Goal: Task Accomplishment & Management: Use online tool/utility

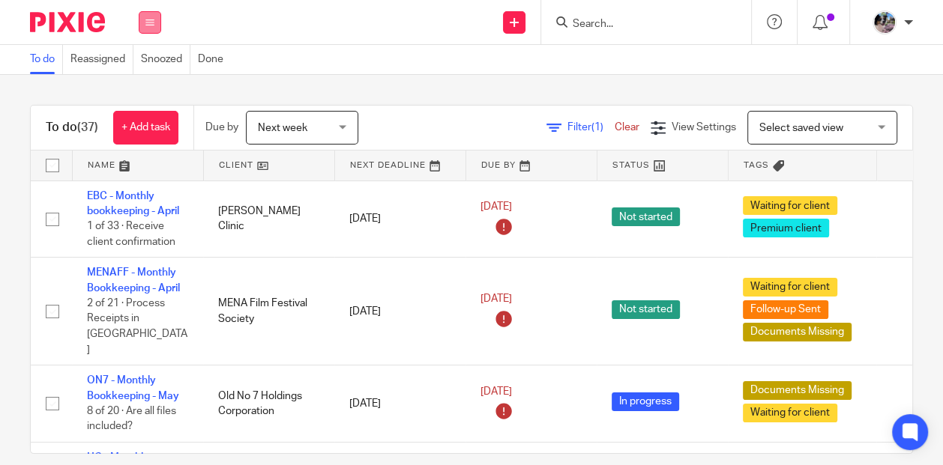
click at [150, 18] on icon at bounding box center [149, 22] width 9 height 9
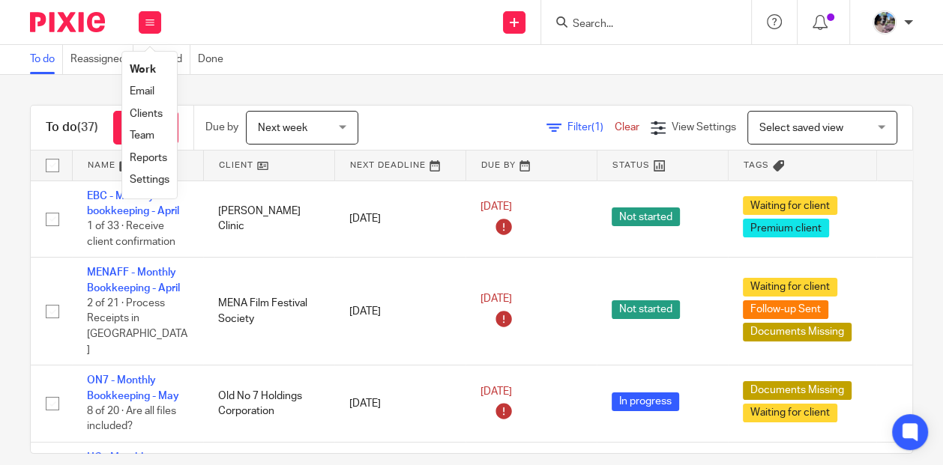
click at [157, 179] on link "Settings" at bounding box center [150, 180] width 40 height 10
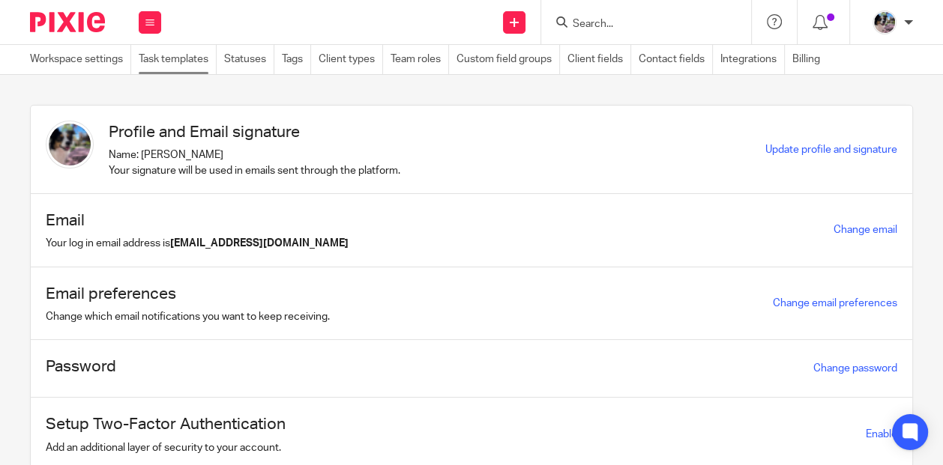
click at [176, 62] on link "Task templates" at bounding box center [178, 59] width 78 height 29
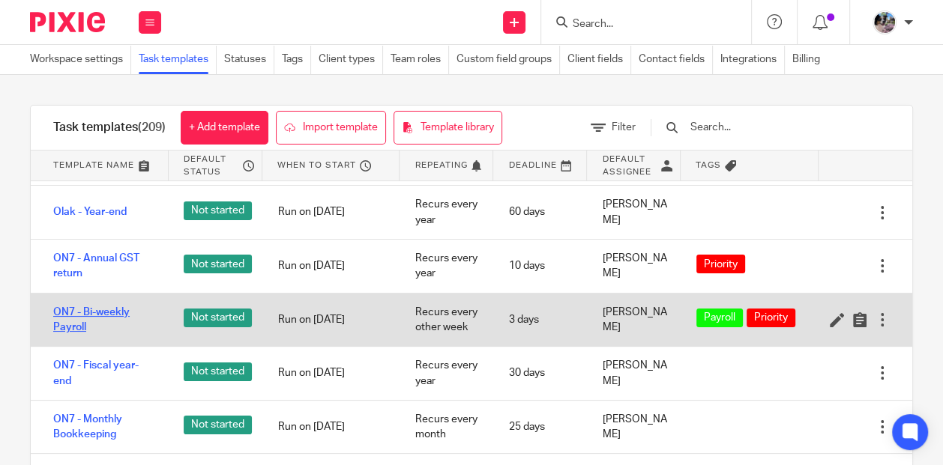
scroll to position [7714, 0]
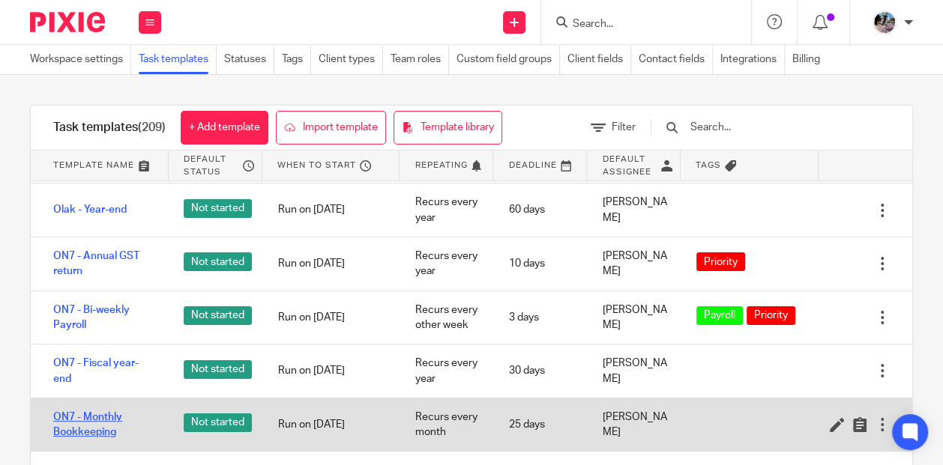
click at [100, 410] on link "ON7 - Monthly Bookkeeping" at bounding box center [103, 425] width 100 height 31
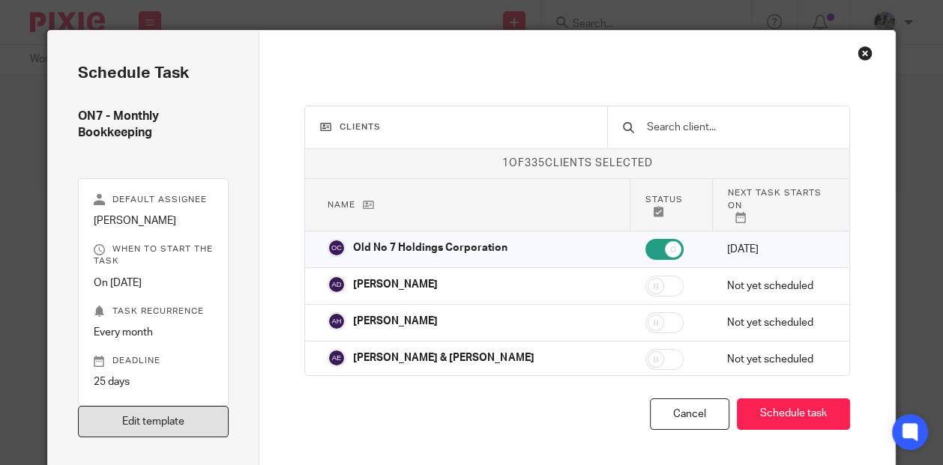
click at [212, 416] on link "Edit template" at bounding box center [153, 422] width 151 height 32
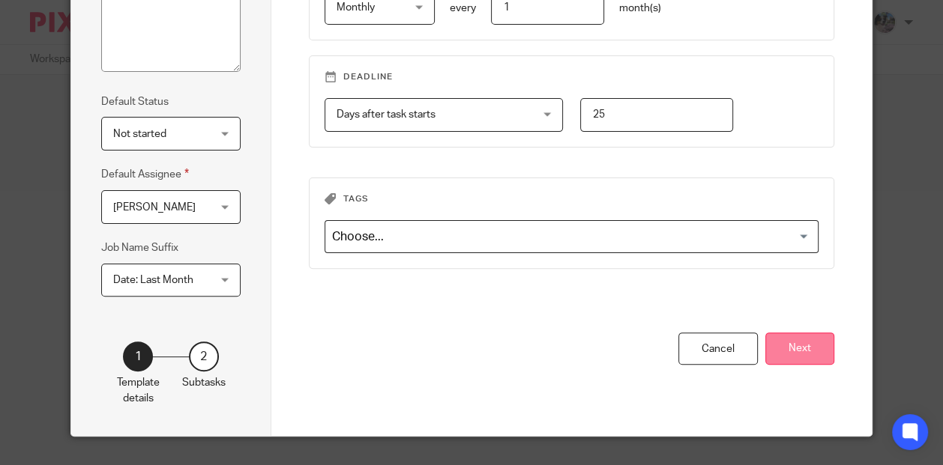
click at [806, 352] on button "Next" at bounding box center [799, 349] width 69 height 32
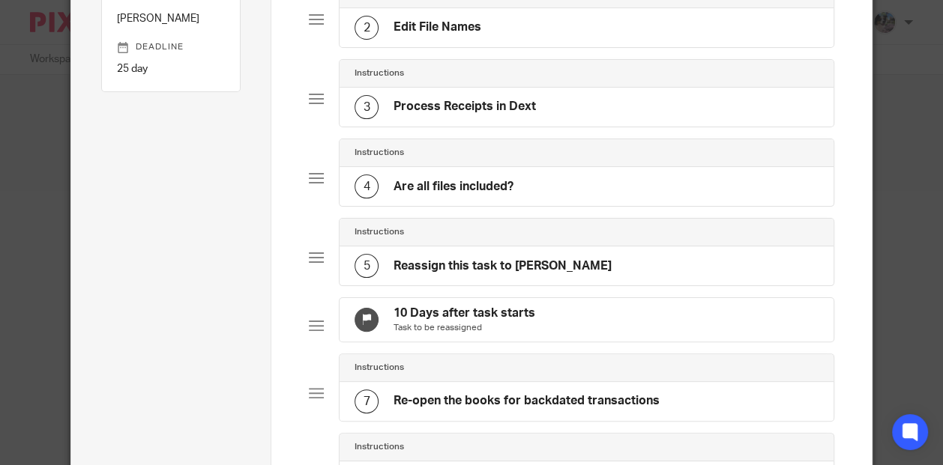
scroll to position [192, 0]
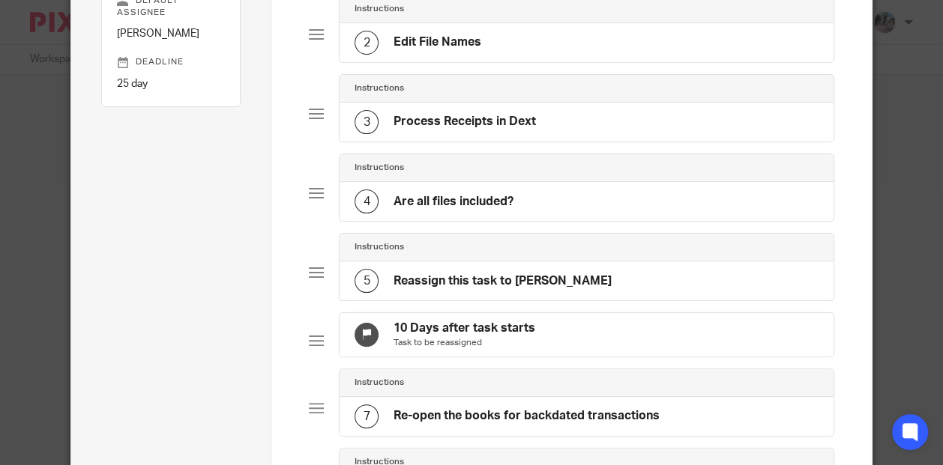
click at [549, 192] on div "4 Are all files included?" at bounding box center [585, 201] width 493 height 39
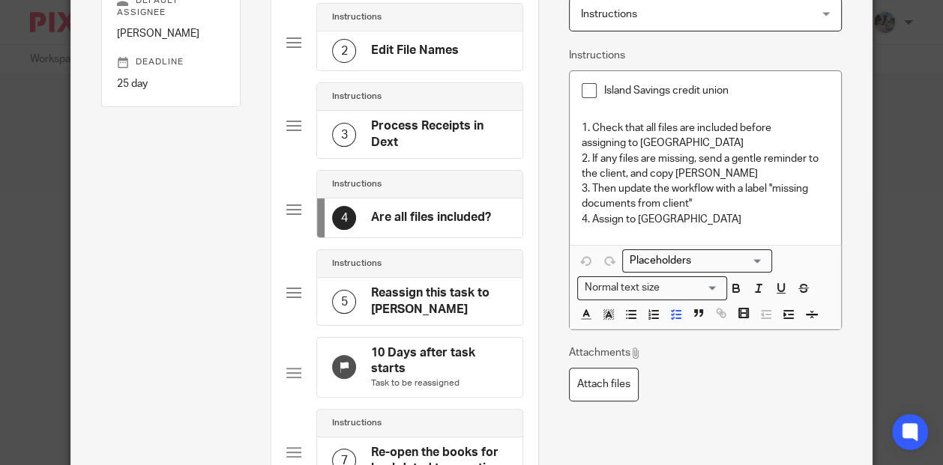
scroll to position [0, 0]
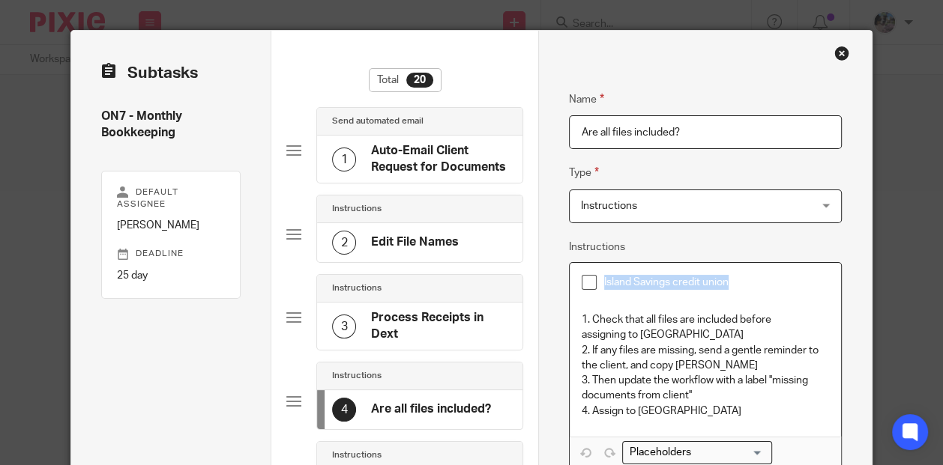
drag, startPoint x: 742, startPoint y: 281, endPoint x: 550, endPoint y: 270, distance: 192.2
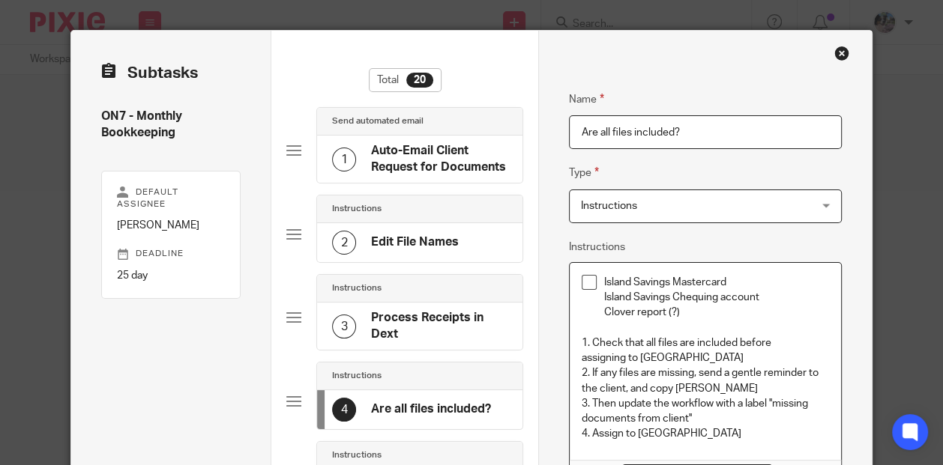
click at [601, 293] on li "Island Savings Mastercard Island Savings Chequing account Clover report (?)" at bounding box center [704, 298] width 247 height 46
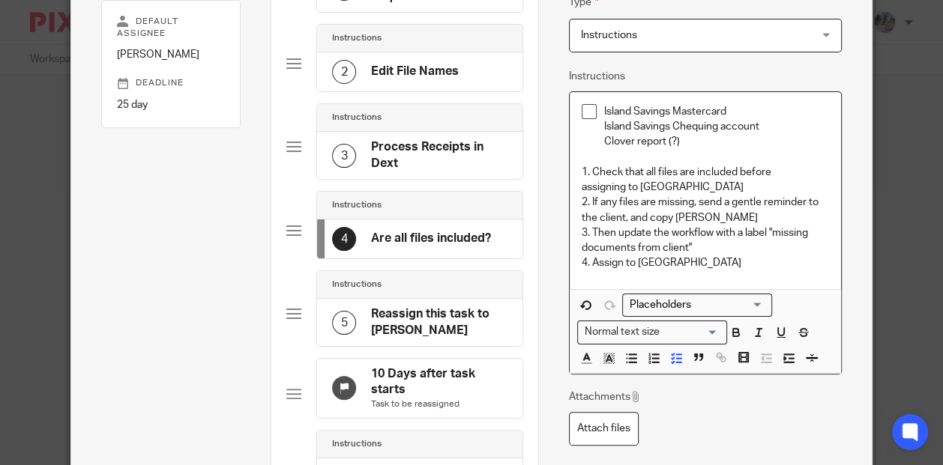
scroll to position [168, 0]
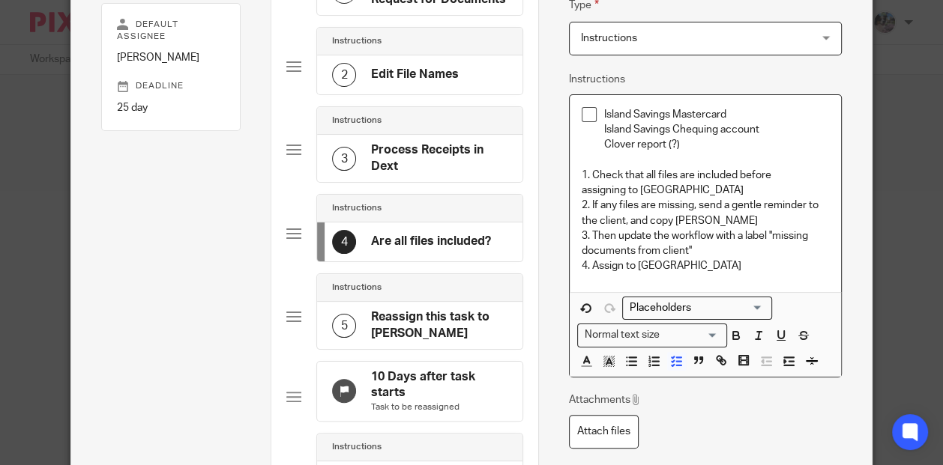
click at [731, 112] on p "Island Savings Mastercard" at bounding box center [716, 114] width 225 height 15
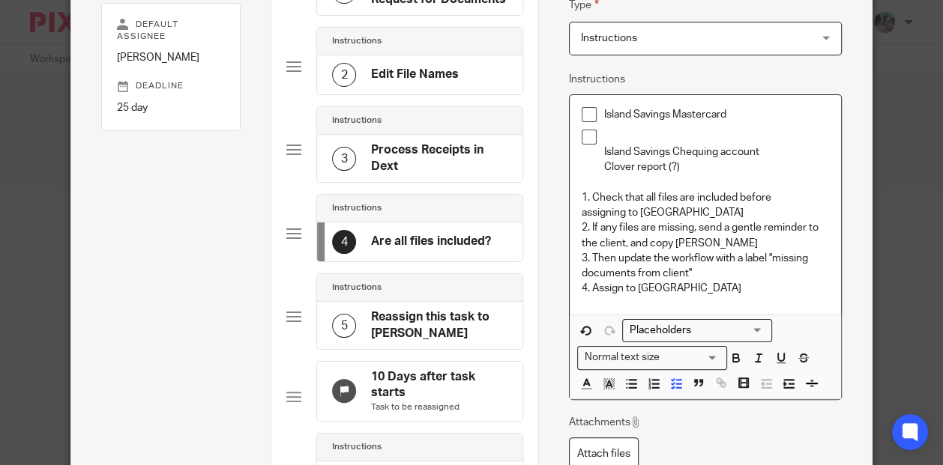
click at [602, 151] on li "Island Savings Chequing account Clover report (?)" at bounding box center [704, 153] width 247 height 46
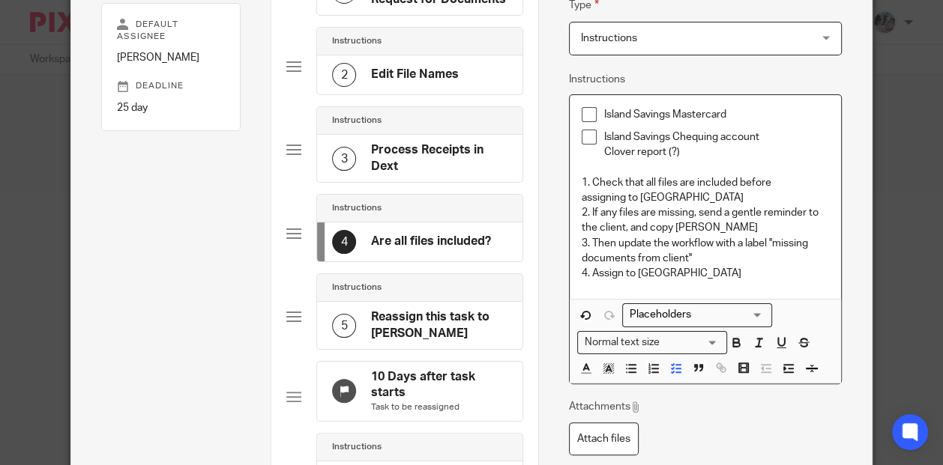
click at [782, 135] on p "Island Savings Chequing account" at bounding box center [716, 137] width 225 height 15
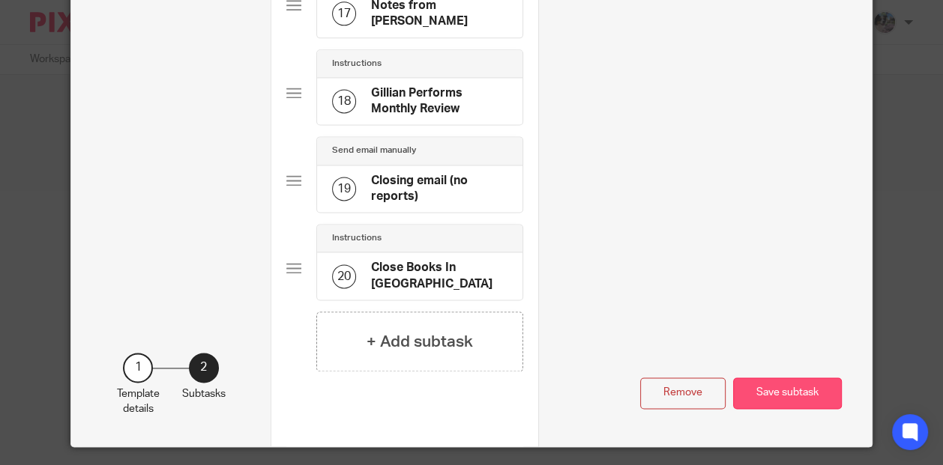
click at [764, 378] on button "Save subtask" at bounding box center [787, 394] width 109 height 32
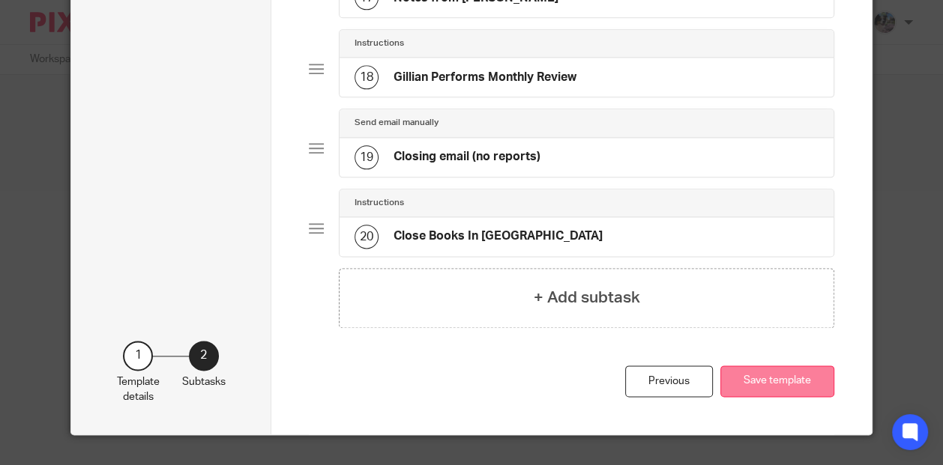
scroll to position [1374, 0]
click at [764, 384] on button "Save template" at bounding box center [777, 382] width 114 height 32
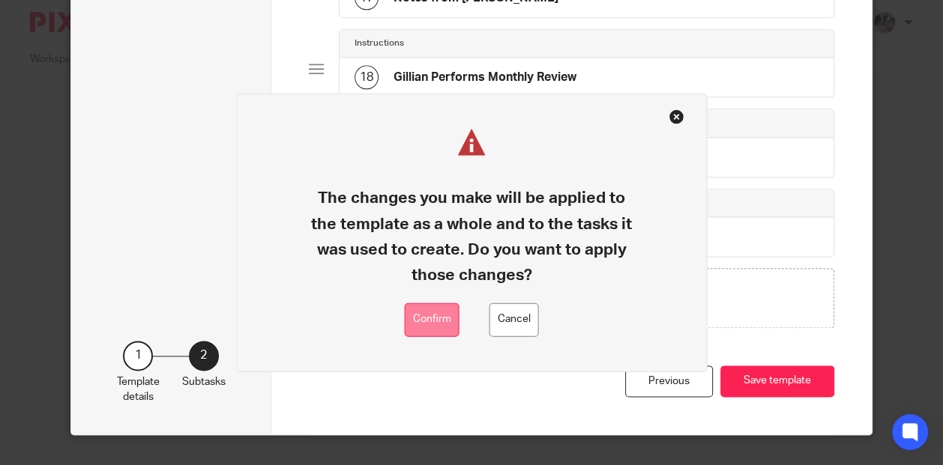
click at [426, 323] on button "Confirm" at bounding box center [432, 320] width 55 height 34
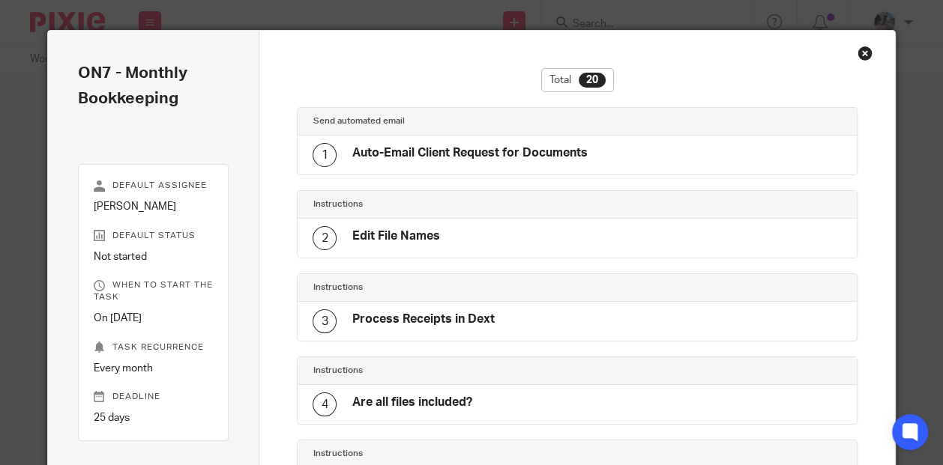
click at [859, 49] on div "Close this dialog window" at bounding box center [864, 53] width 15 height 15
click at [864, 52] on div "Close this dialog window" at bounding box center [864, 53] width 15 height 15
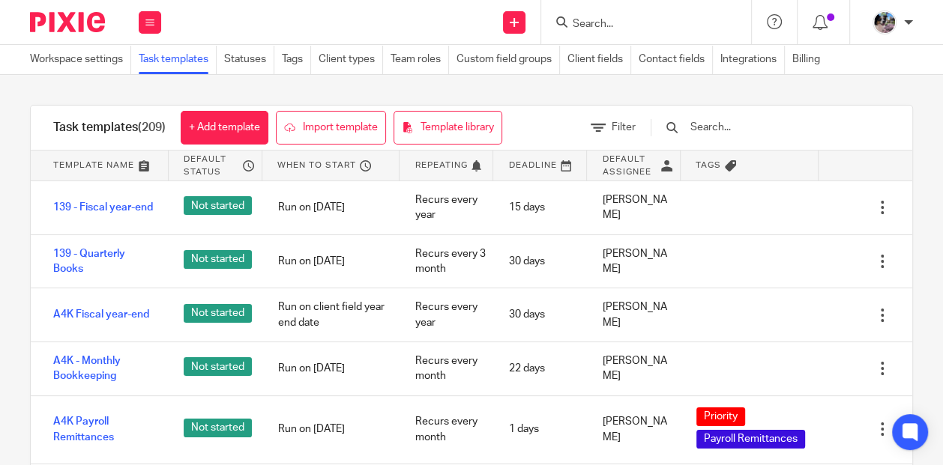
click at [596, 18] on input "Search" at bounding box center [638, 24] width 135 height 13
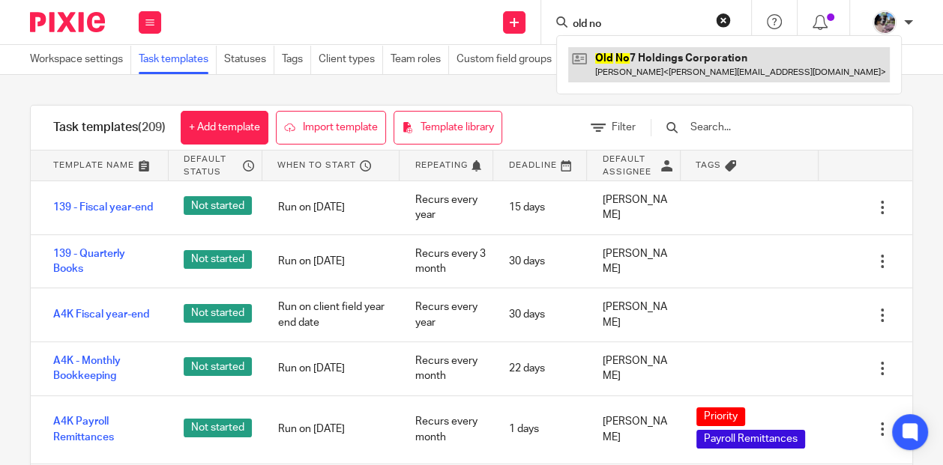
type input "old no"
click at [633, 67] on link at bounding box center [728, 64] width 321 height 34
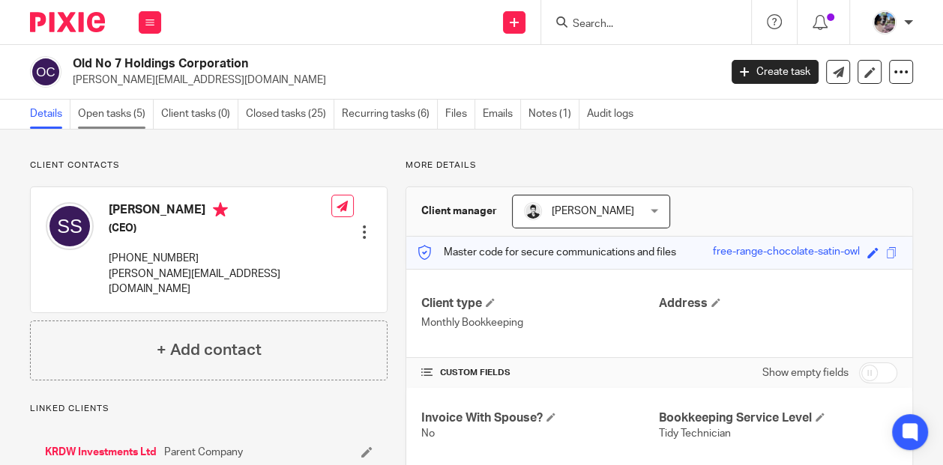
click at [101, 113] on link "Open tasks (5)" at bounding box center [116, 114] width 76 height 29
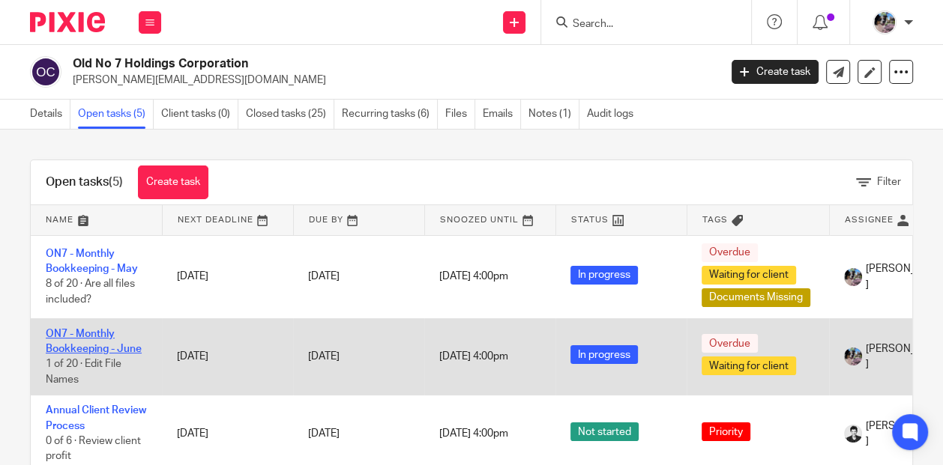
click at [86, 335] on link "ON7 - Monthly Bookkeeping - June" at bounding box center [94, 341] width 96 height 25
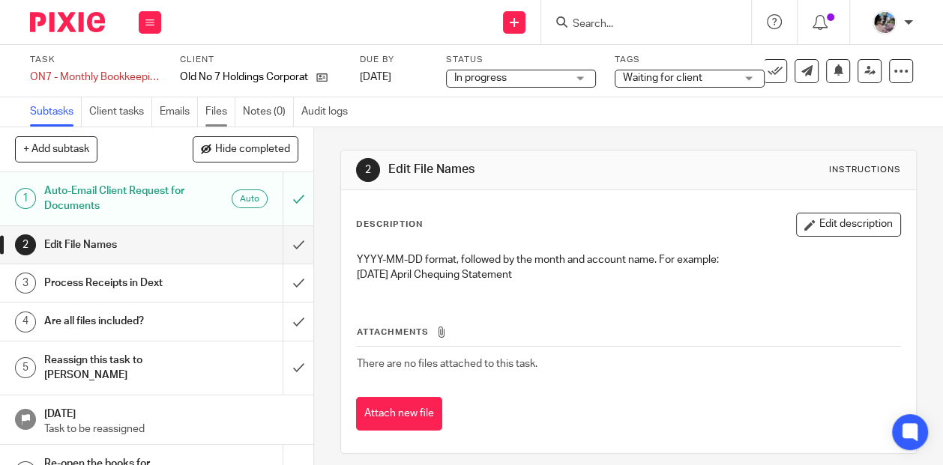
click at [216, 111] on link "Files" at bounding box center [220, 111] width 30 height 29
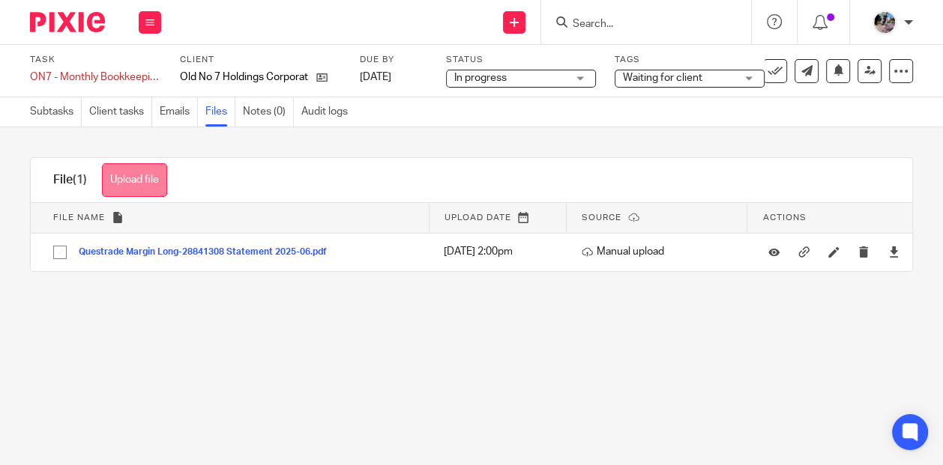
click at [127, 180] on button "Upload file" at bounding box center [134, 180] width 65 height 34
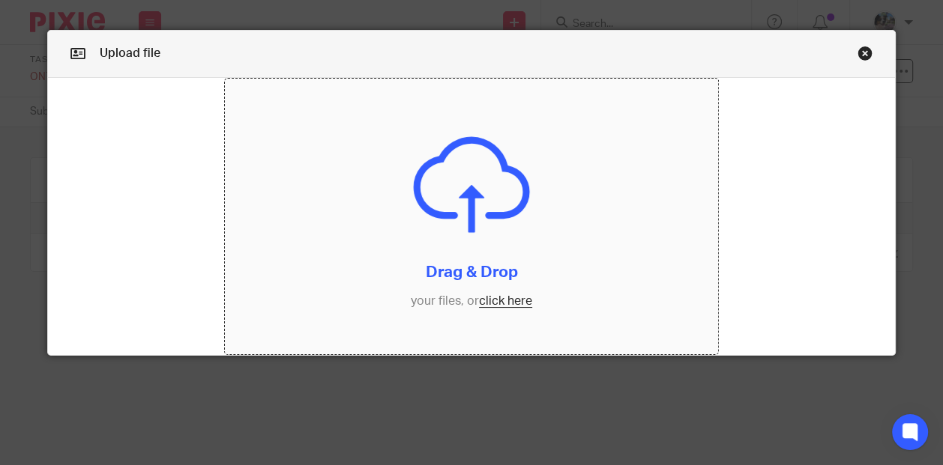
click at [487, 294] on input "file" at bounding box center [471, 217] width 492 height 277
